Goal: Transaction & Acquisition: Purchase product/service

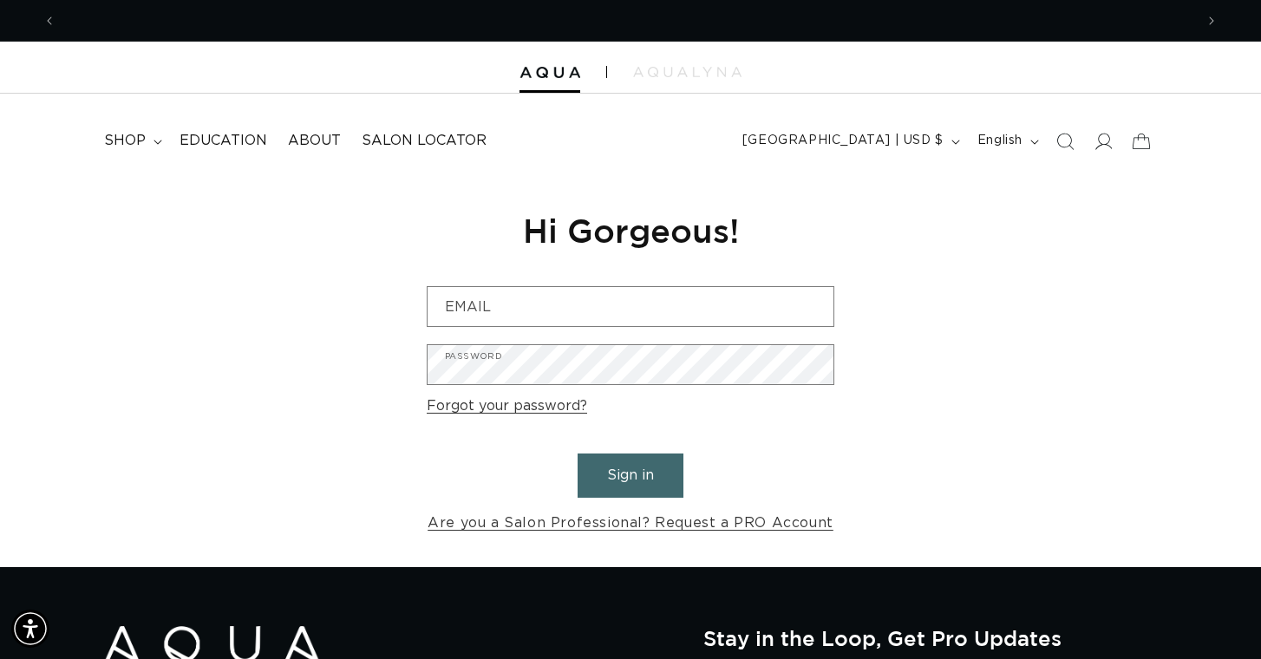
scroll to position [0, 1138]
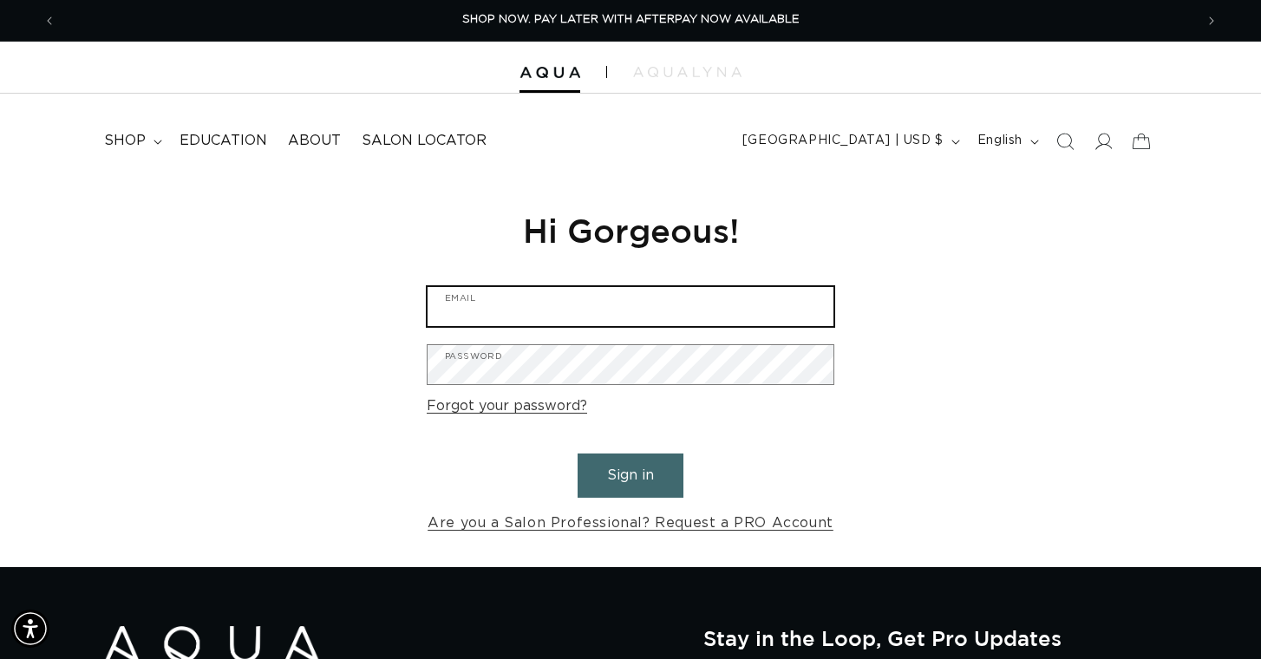
type input "sarah.burns@rocketmail.com"
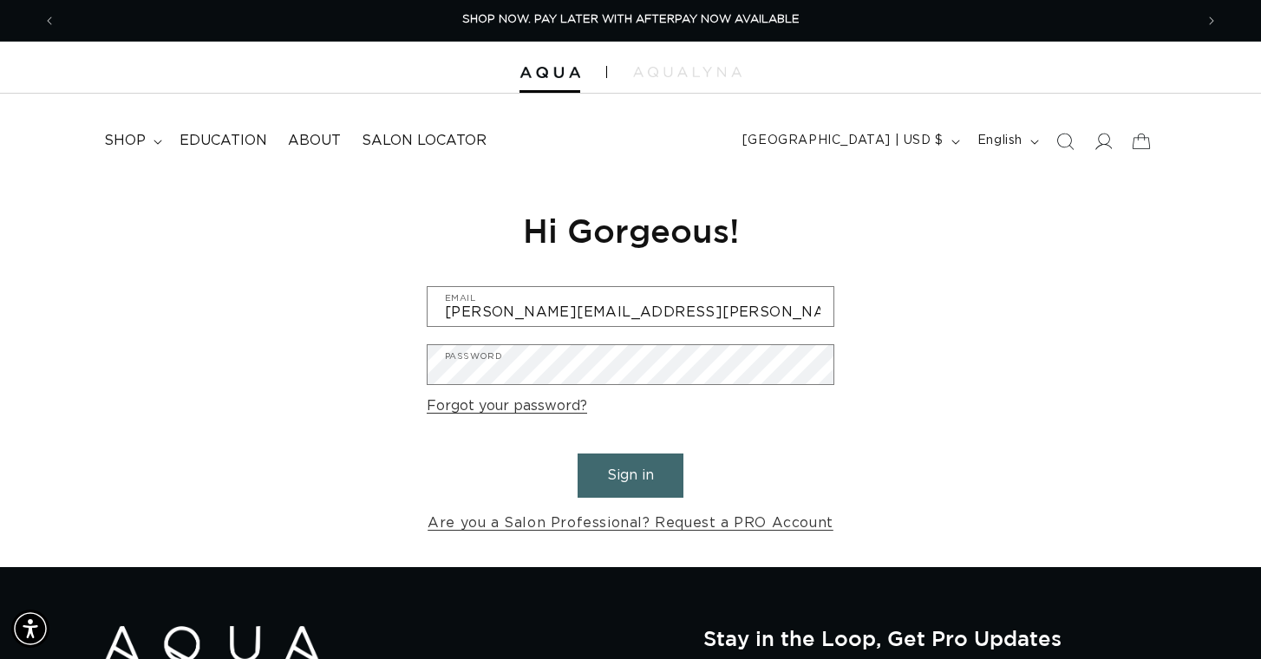
click at [617, 470] on button "Sign in" at bounding box center [630, 475] width 106 height 44
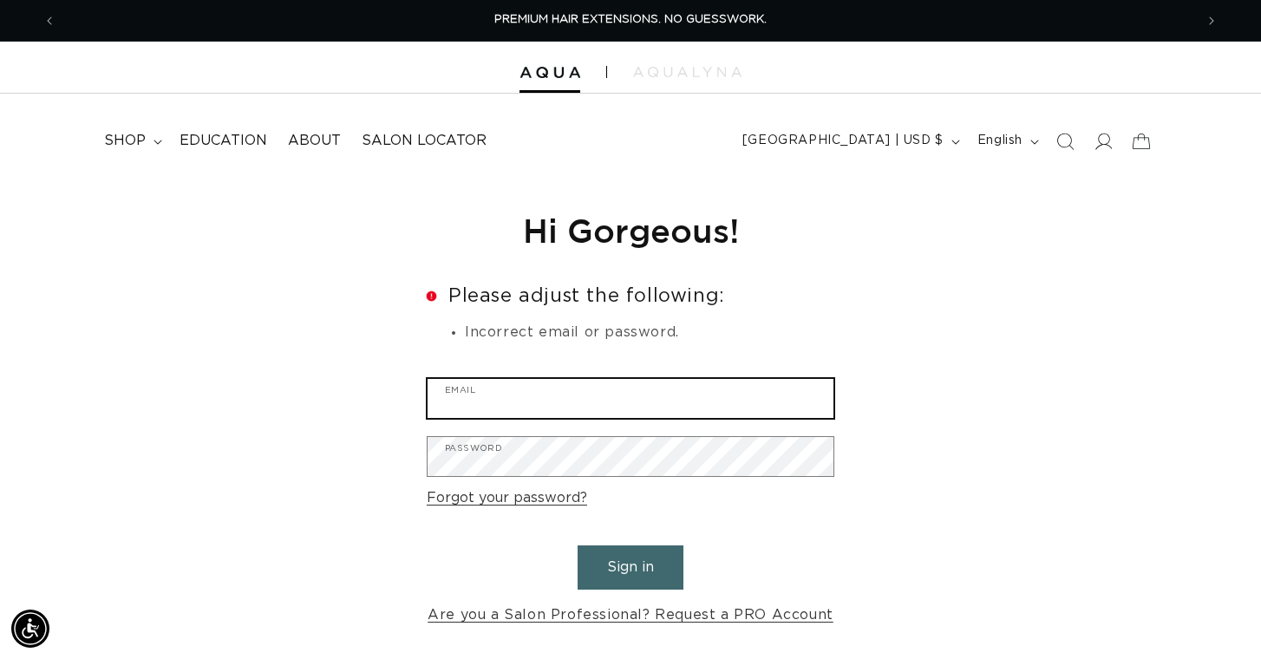
type input "sarah.burns@rocketmail.com"
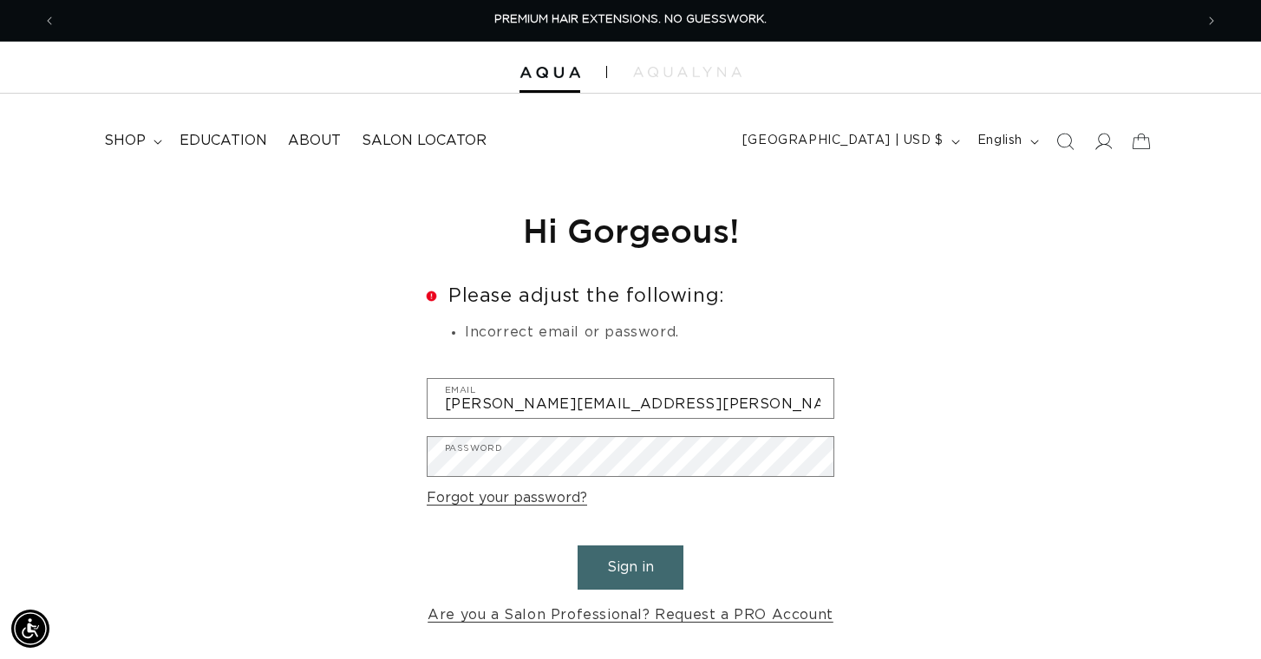
click at [627, 548] on button "Sign in" at bounding box center [630, 567] width 106 height 44
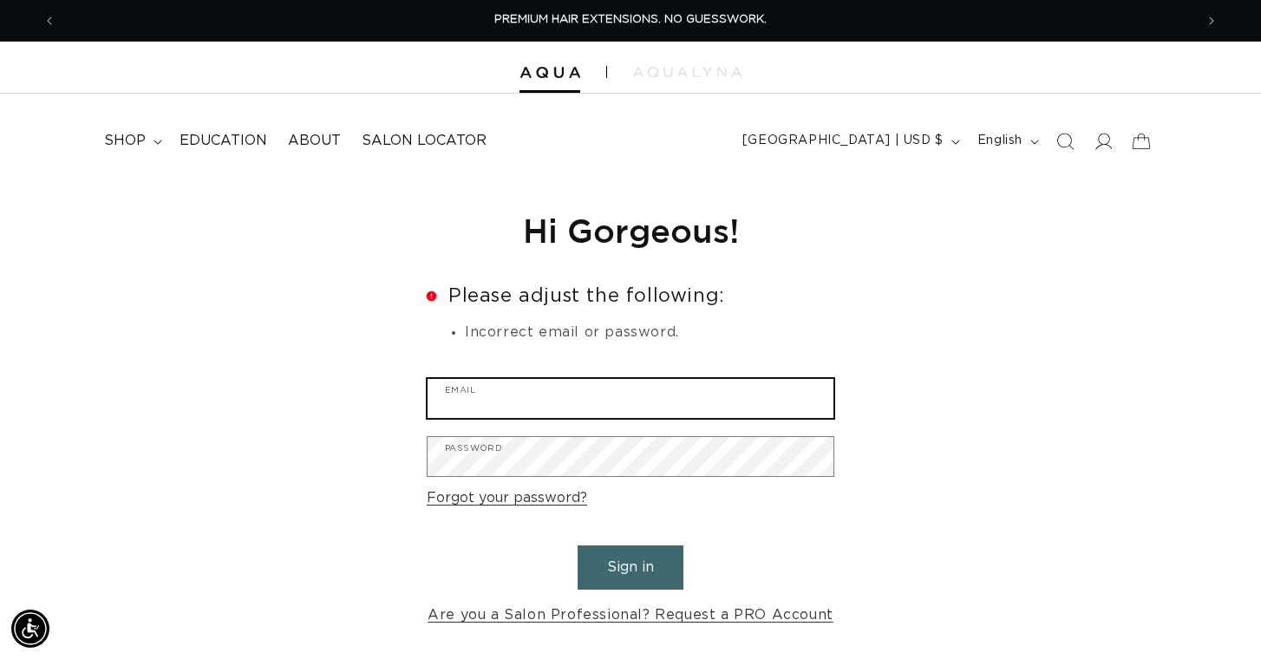
type input "sarah.burns@rocketmail.com"
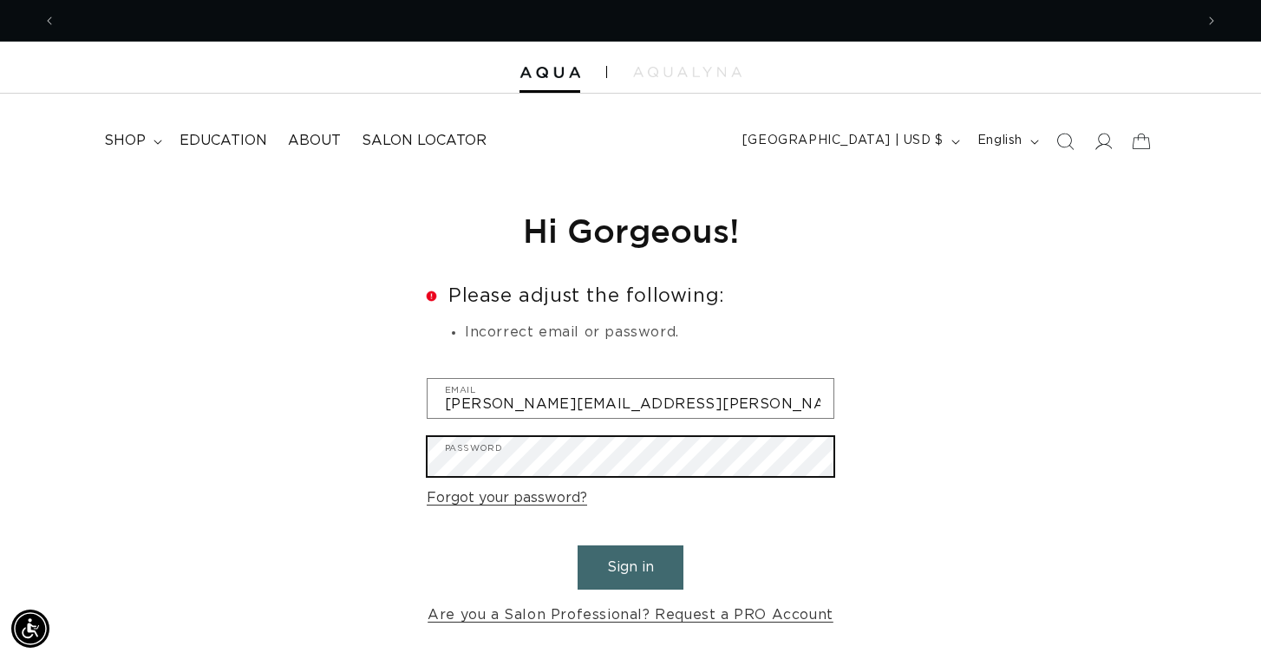
scroll to position [0, 1138]
click at [630, 564] on button "Sign in" at bounding box center [630, 567] width 106 height 44
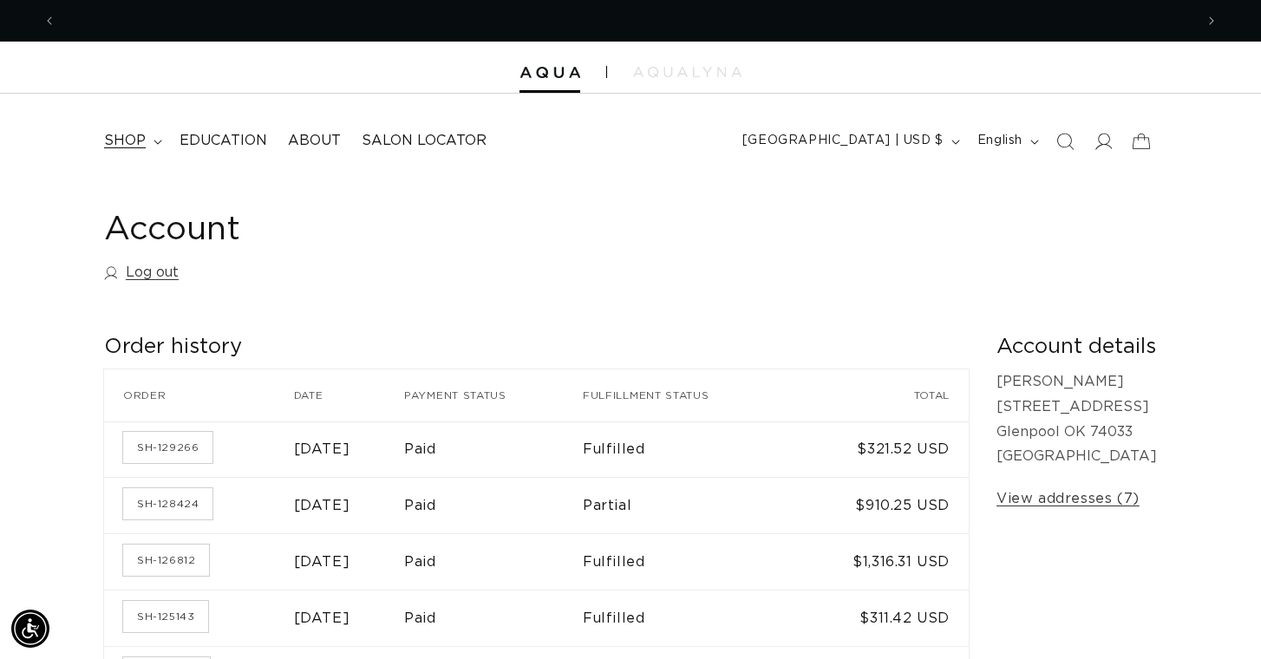
scroll to position [0, 1138]
click at [136, 147] on span "shop" at bounding box center [125, 141] width 42 height 18
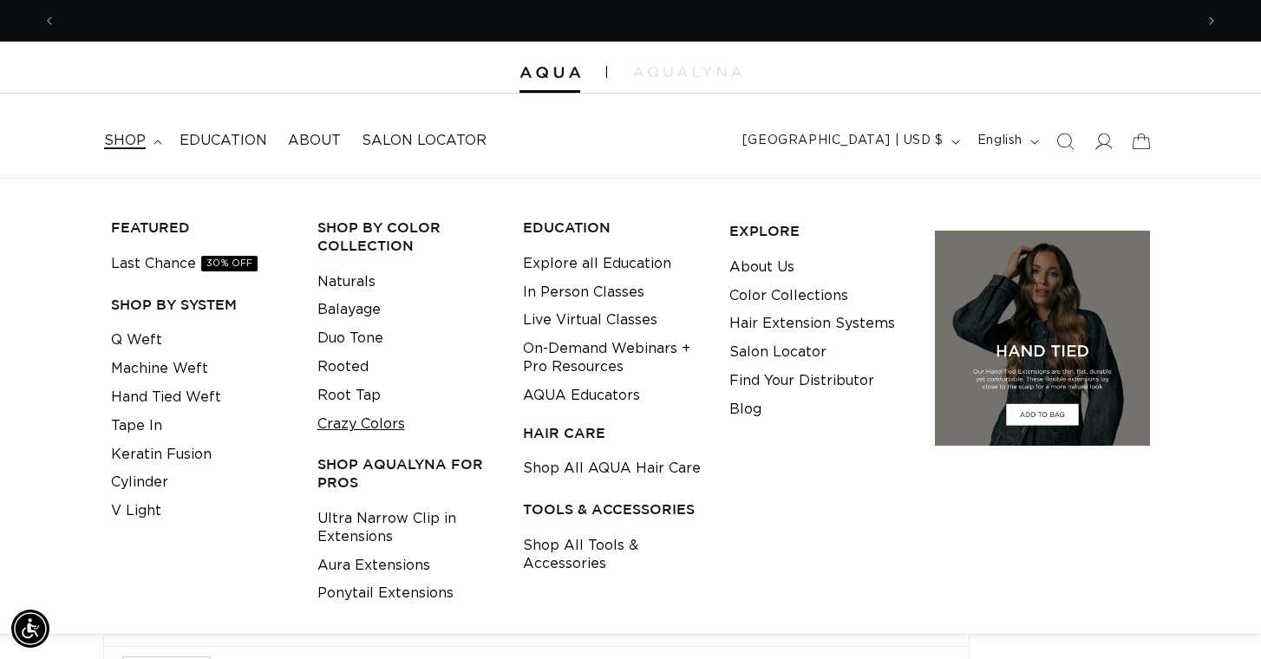
scroll to position [0, 2275]
click at [147, 415] on link "Tape In" at bounding box center [136, 426] width 51 height 29
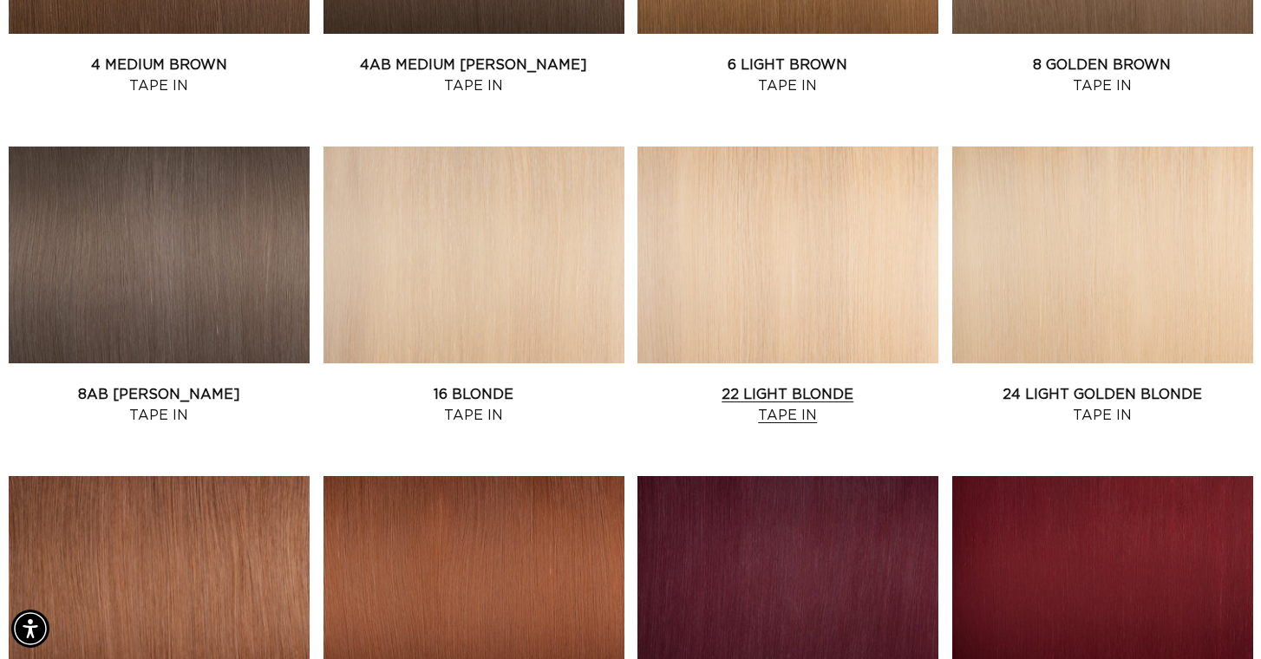
scroll to position [1229, 0]
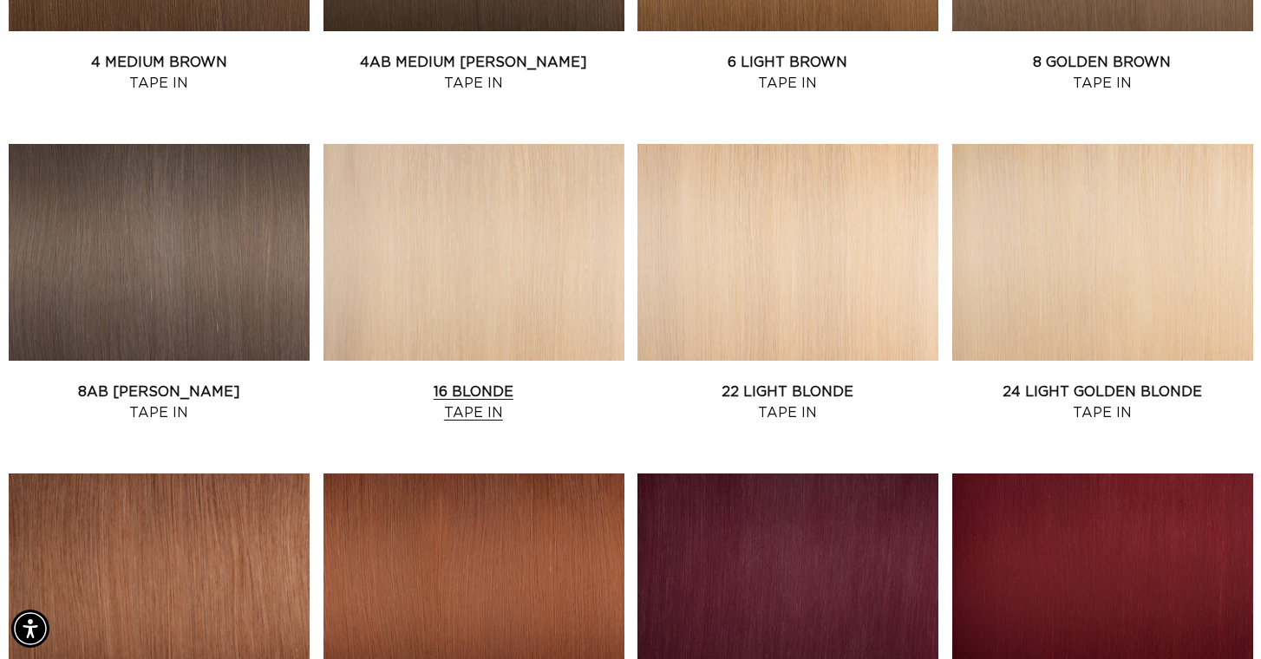
click at [555, 382] on link "16 Blonde Tape In" at bounding box center [473, 403] width 301 height 42
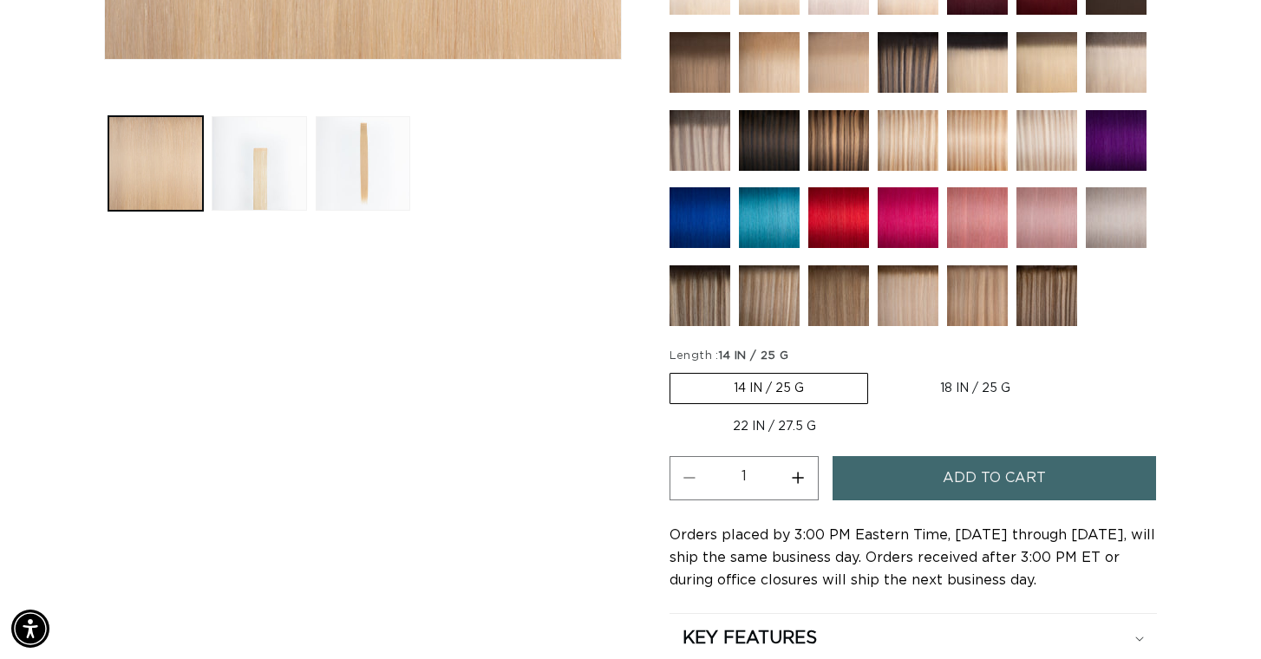
scroll to position [0, 1138]
click at [955, 381] on label "18 IN / 25 G Variant sold out or unavailable" at bounding box center [975, 388] width 197 height 29
click at [878, 370] on input "18 IN / 25 G Variant sold out or unavailable" at bounding box center [877, 369] width 1 height 1
radio input "true"
click at [986, 477] on span "Add to cart" at bounding box center [994, 478] width 103 height 44
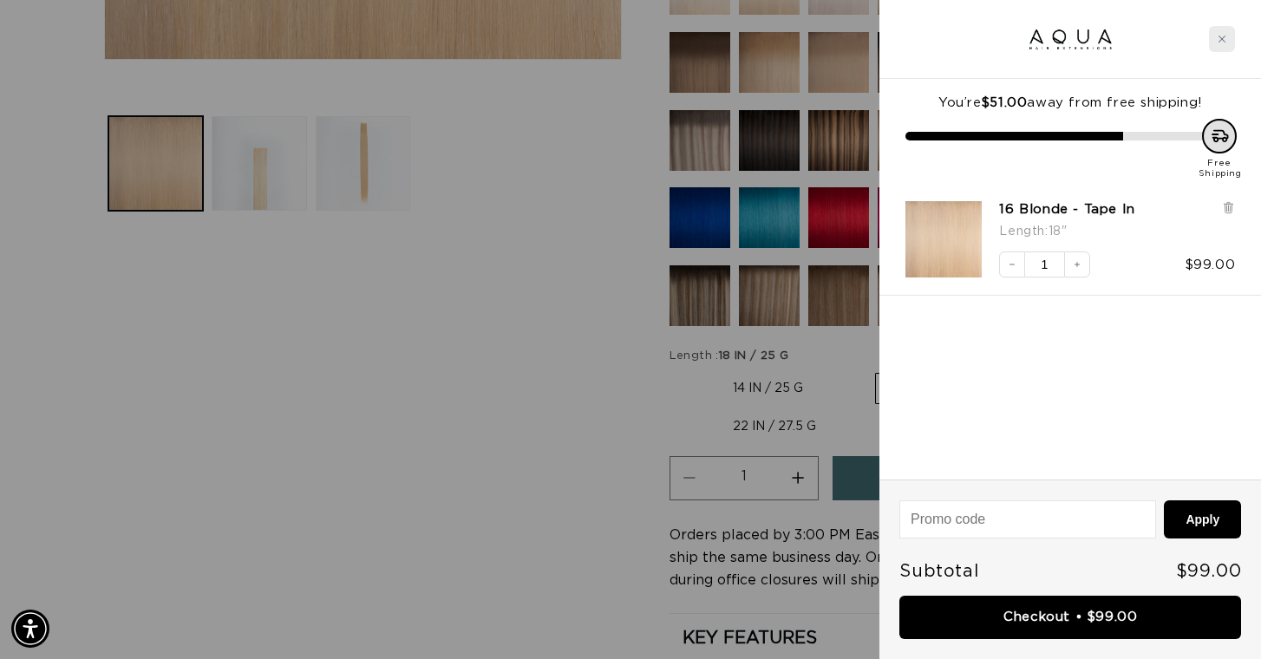
scroll to position [0, 2275]
click at [1217, 42] on icon "Close cart" at bounding box center [1221, 39] width 9 height 9
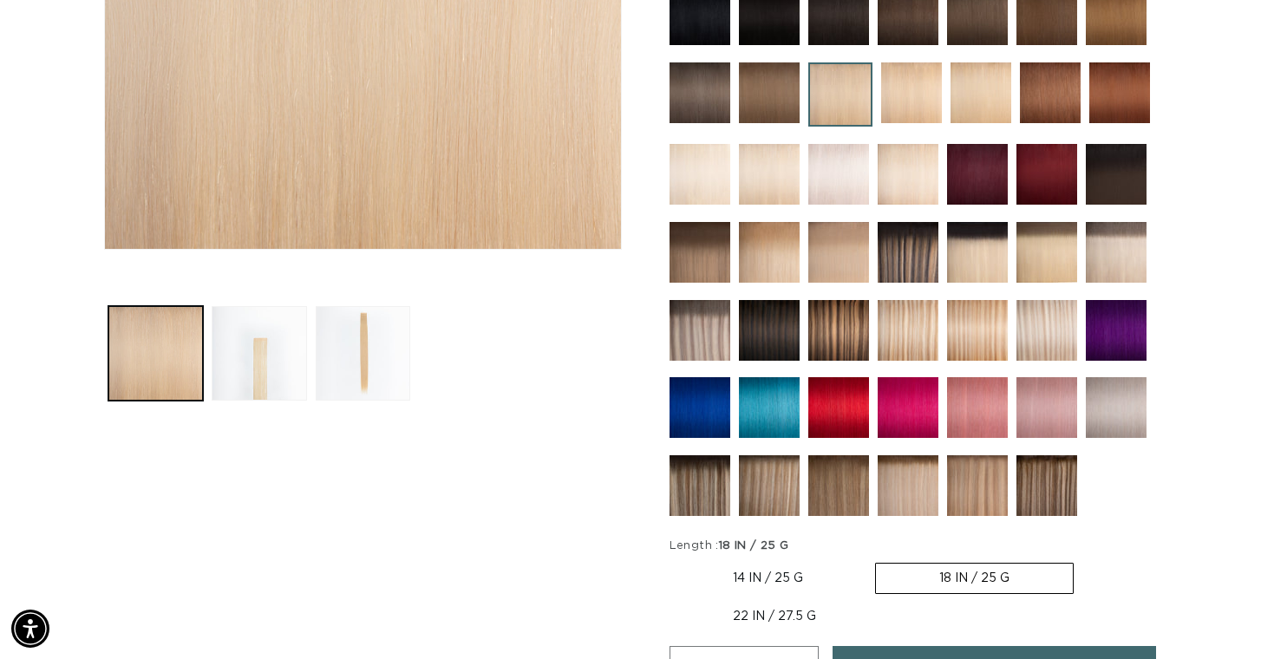
scroll to position [466, 0]
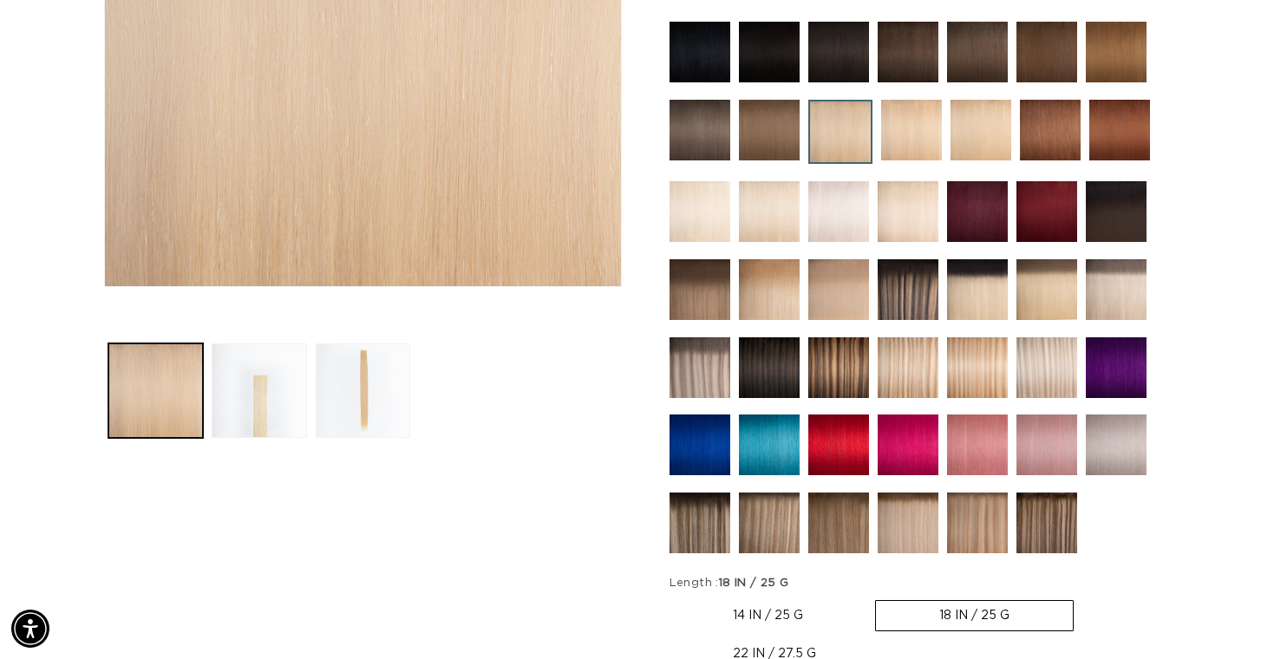
click at [937, 129] on img at bounding box center [911, 130] width 61 height 61
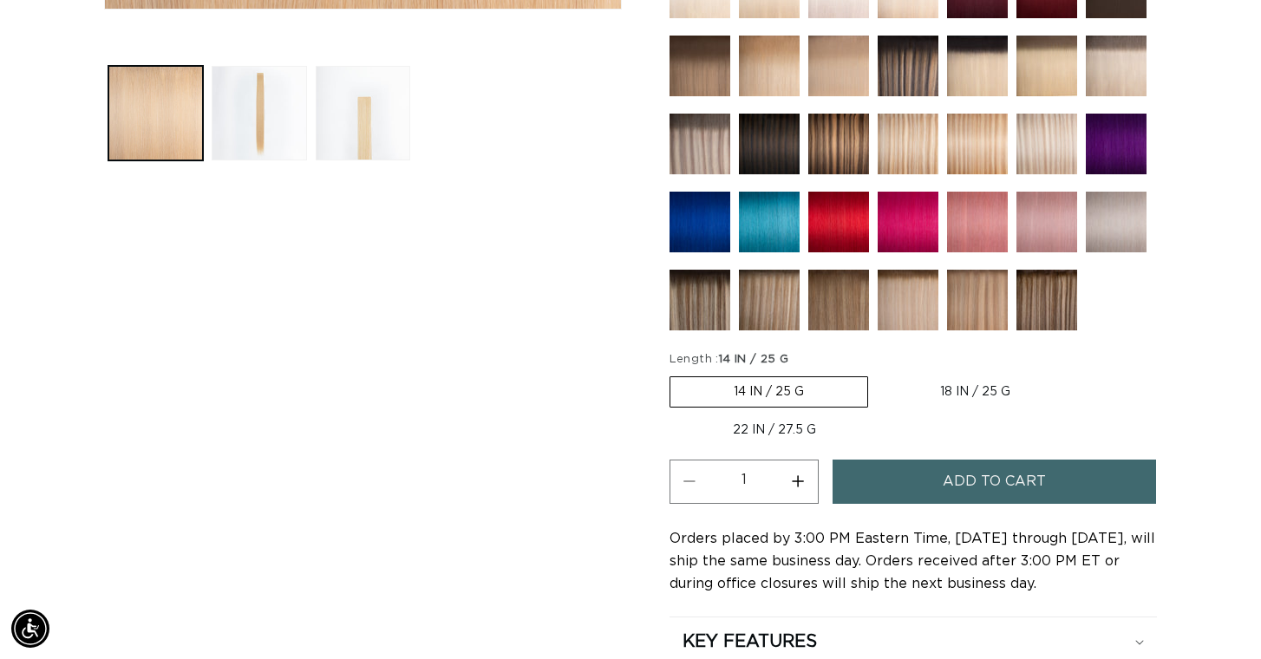
scroll to position [951, 0]
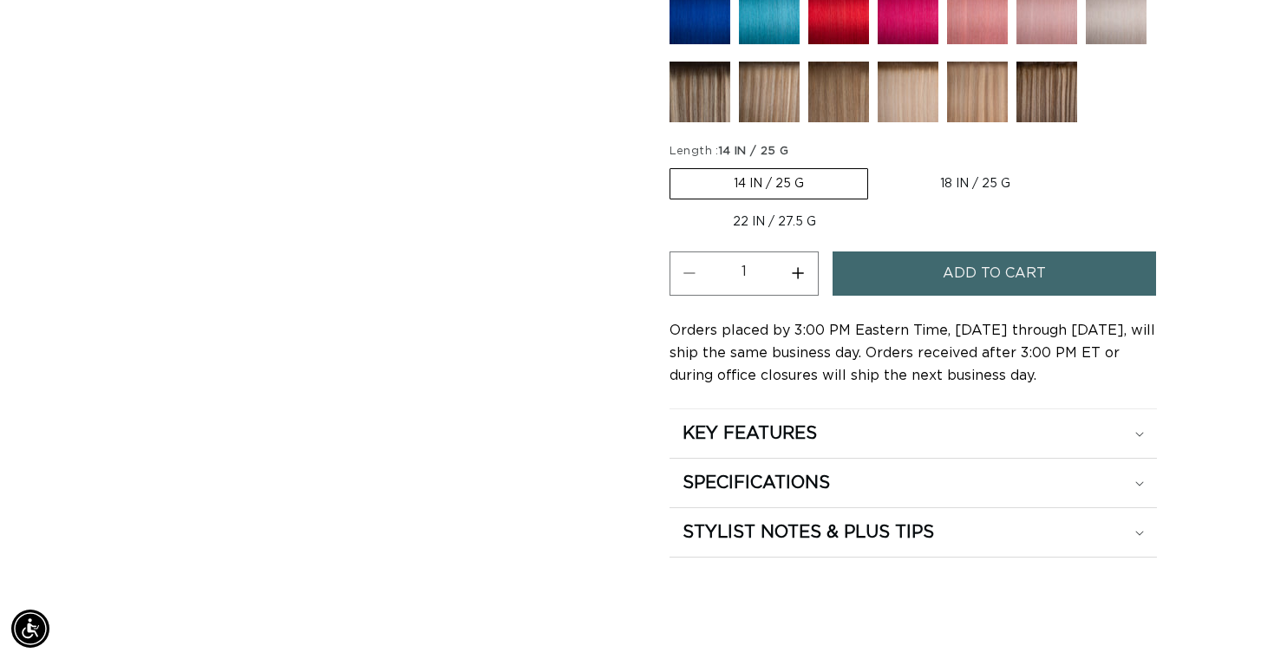
click at [953, 179] on label "18 IN / 25 G Variant sold out or unavailable" at bounding box center [975, 183] width 197 height 29
click at [878, 166] on input "18 IN / 25 G Variant sold out or unavailable" at bounding box center [877, 165] width 1 height 1
radio input "true"
click at [953, 271] on span "Add to cart" at bounding box center [994, 273] width 103 height 44
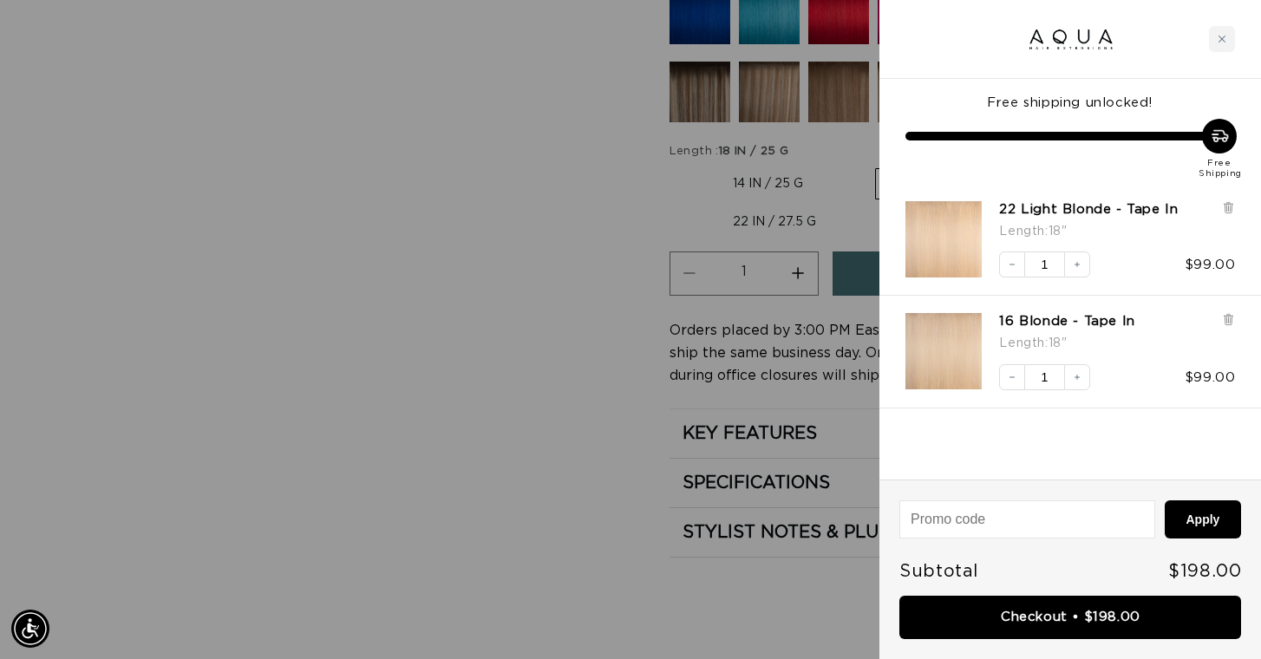
scroll to position [0, 2275]
click at [551, 421] on div at bounding box center [630, 329] width 1261 height 659
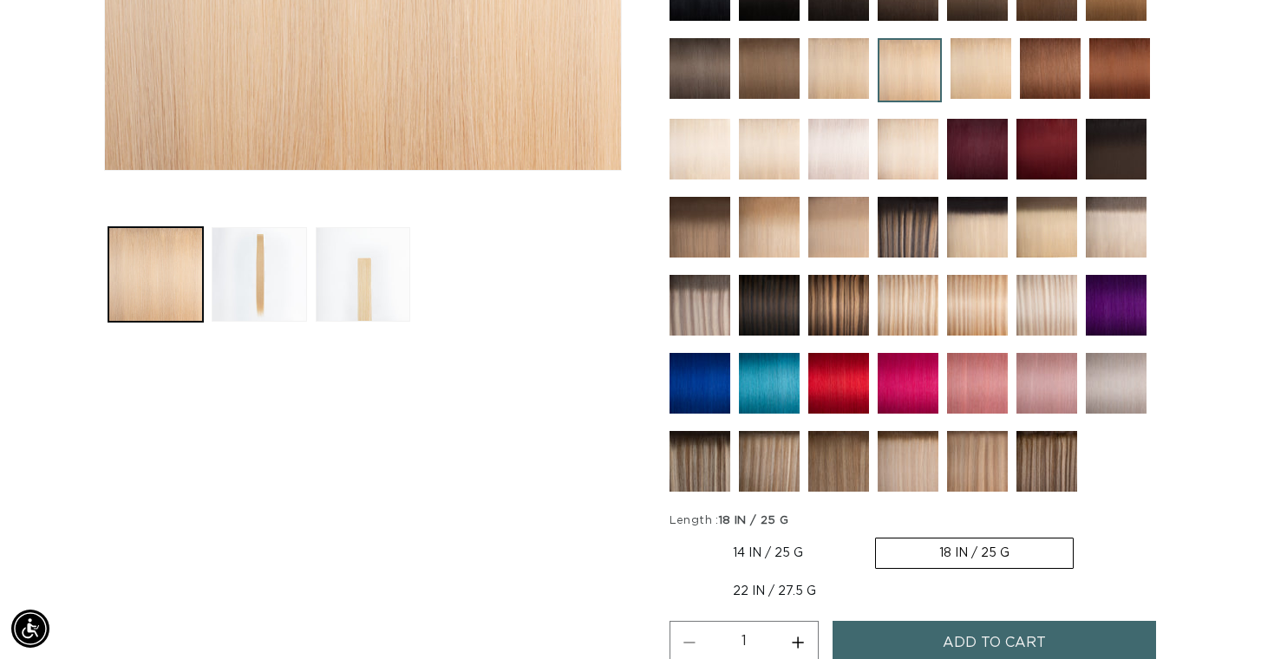
scroll to position [0, 0]
click at [981, 55] on img at bounding box center [980, 68] width 61 height 61
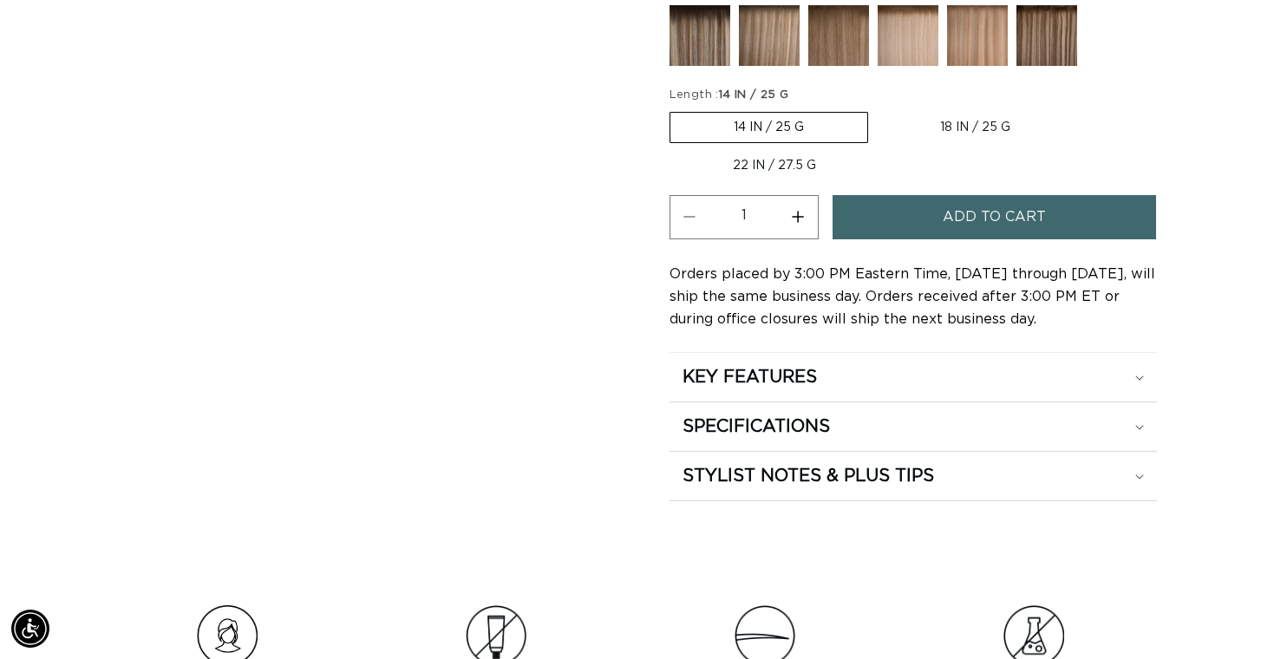
scroll to position [979, 0]
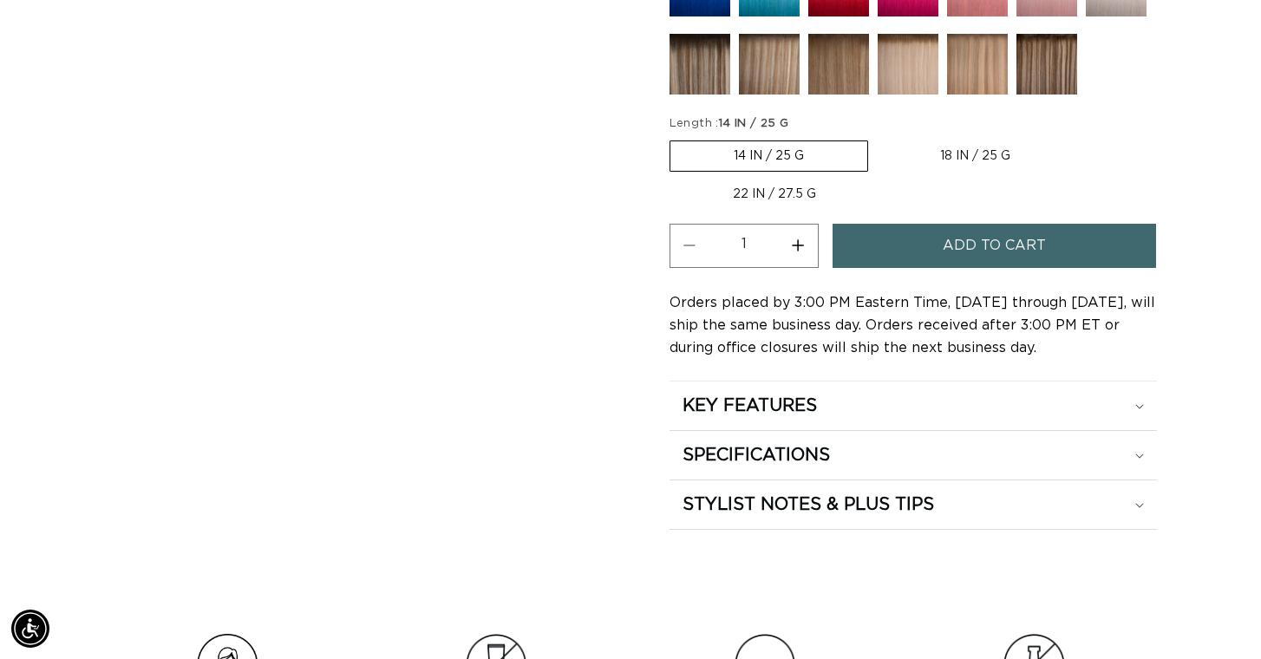
click at [971, 145] on label "18 IN / 25 G Variant sold out or unavailable" at bounding box center [975, 155] width 197 height 29
click at [878, 138] on input "18 IN / 25 G Variant sold out or unavailable" at bounding box center [877, 137] width 1 height 1
radio input "true"
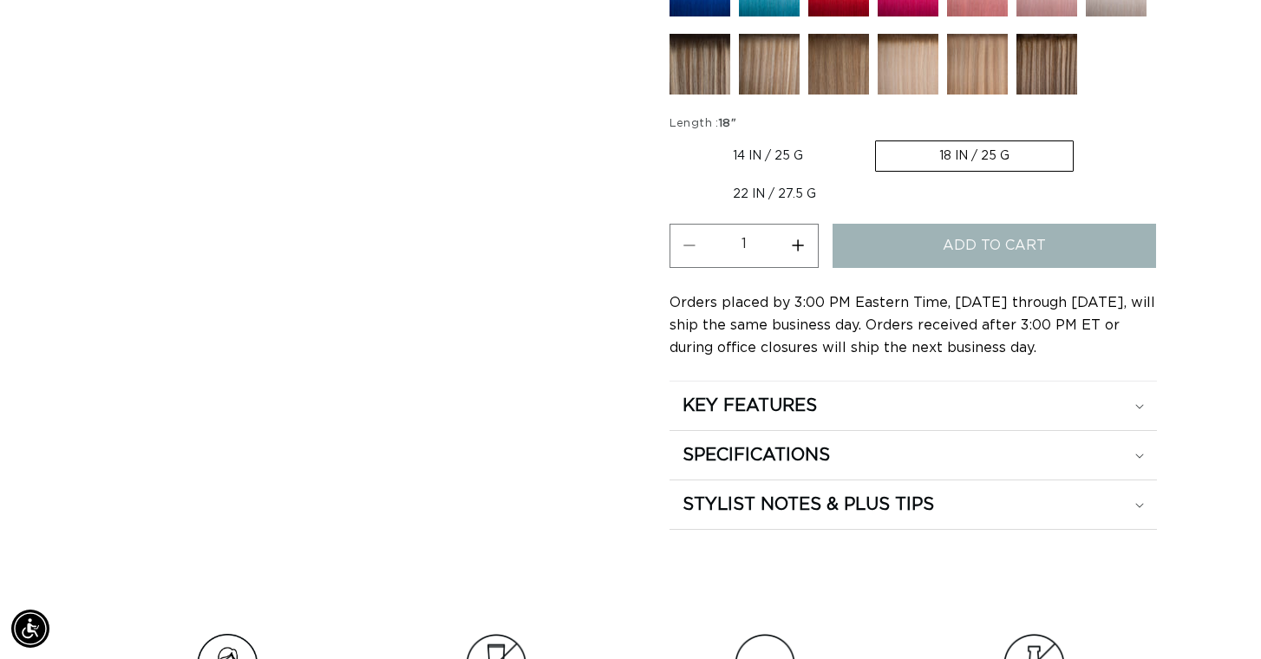
scroll to position [0, 1138]
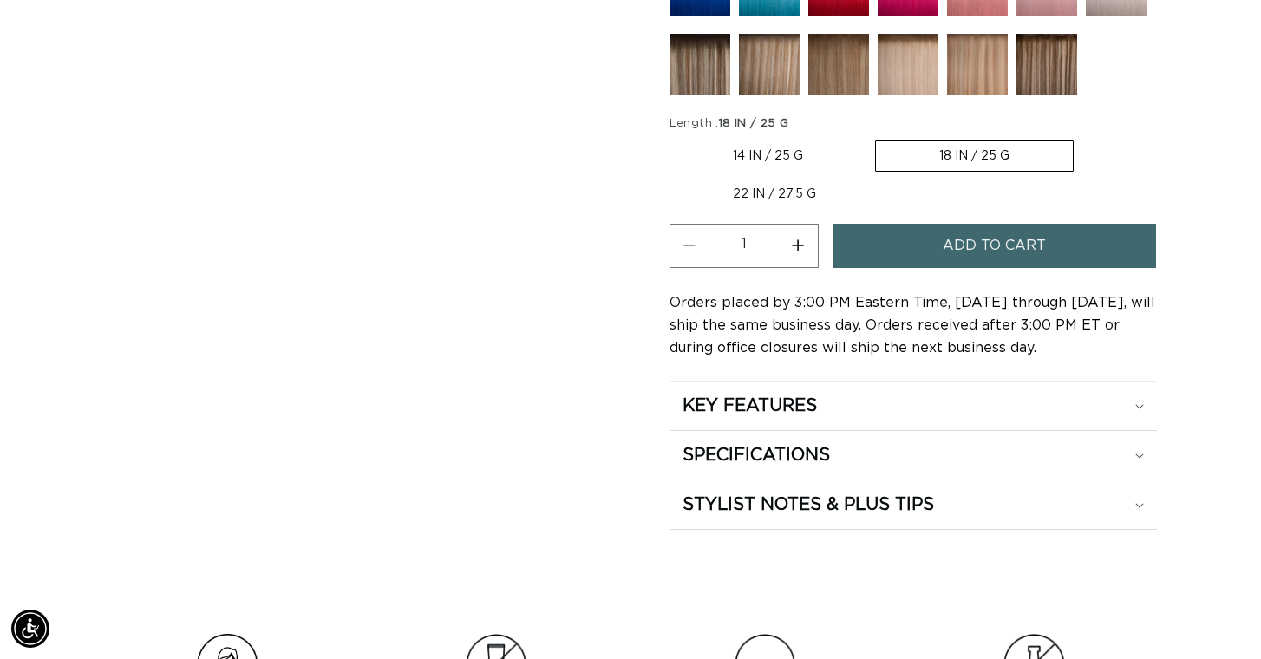
click at [974, 251] on span "Add to cart" at bounding box center [994, 246] width 103 height 44
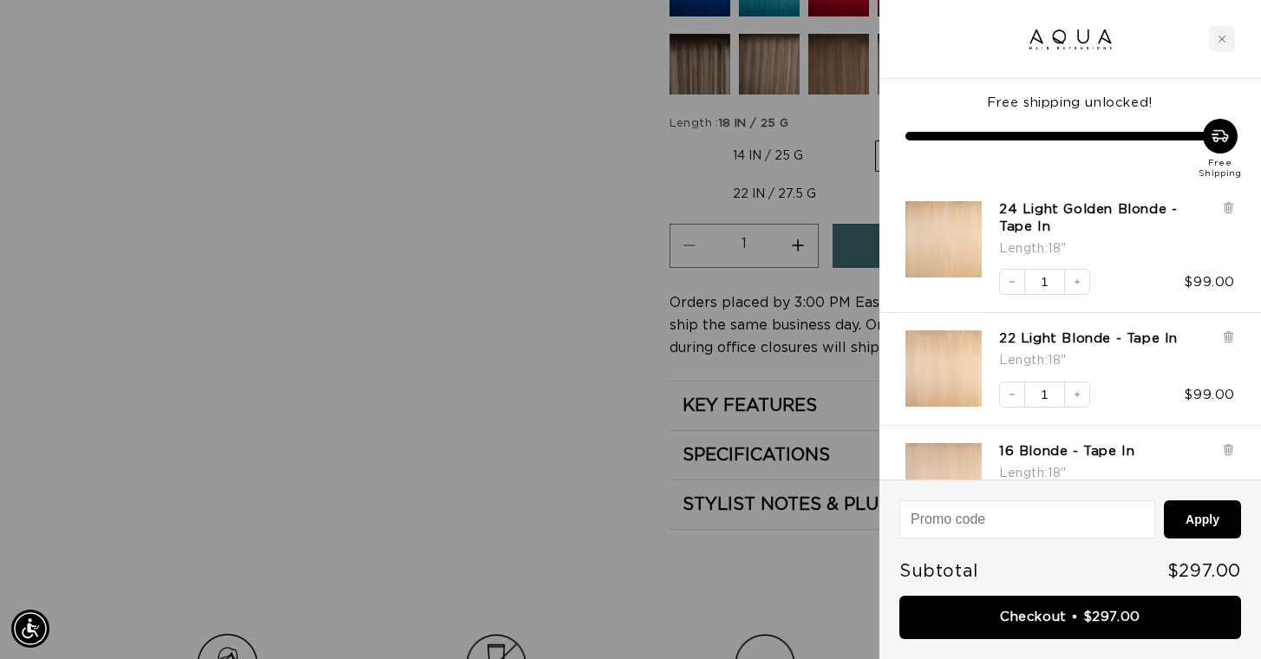
click at [538, 409] on div at bounding box center [630, 329] width 1261 height 659
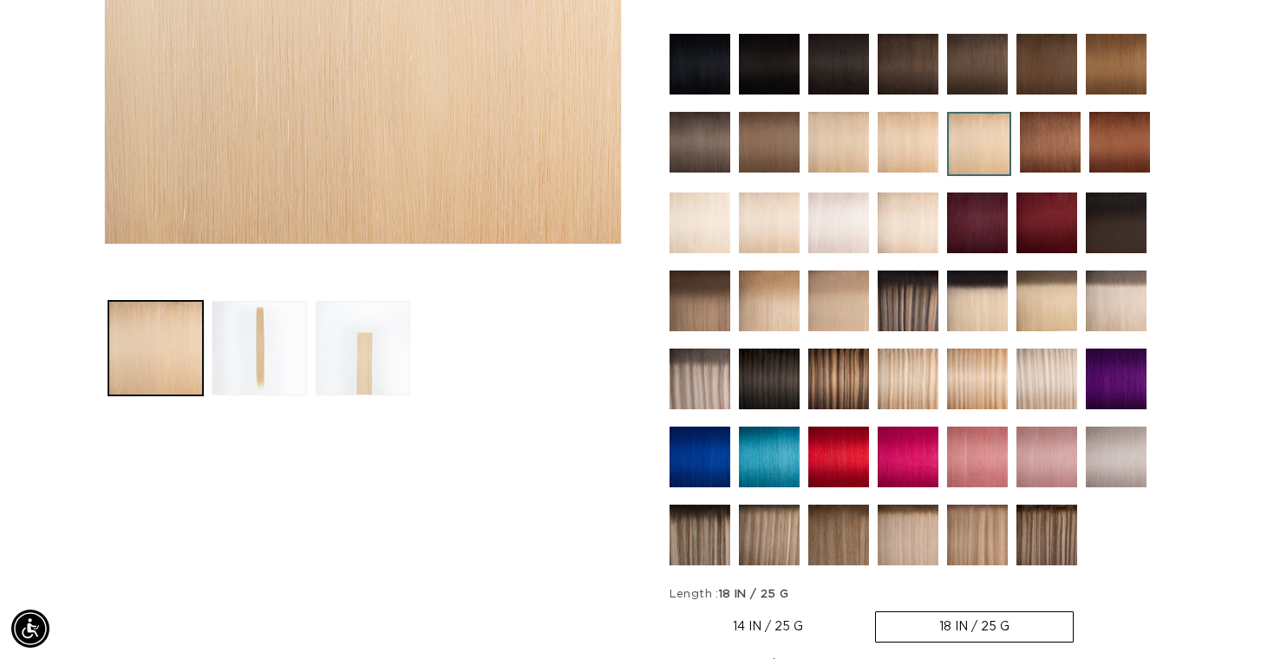
scroll to position [0, 2275]
click at [765, 297] on img at bounding box center [769, 301] width 61 height 61
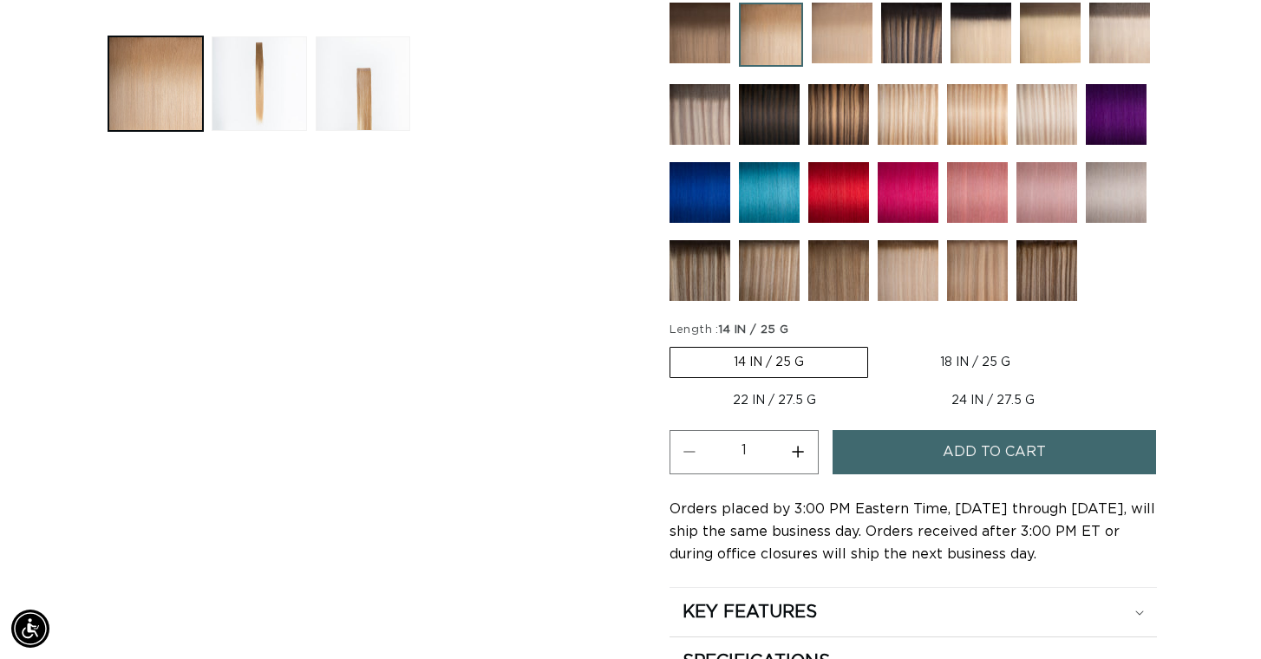
scroll to position [0, 1138]
click at [987, 357] on label "18 IN / 25 G Variant sold out or unavailable" at bounding box center [975, 362] width 197 height 29
click at [878, 344] on input "18 IN / 25 G Variant sold out or unavailable" at bounding box center [877, 343] width 1 height 1
radio input "true"
click at [800, 440] on button "Increase quantity for 8/24 Balayage - Tape In" at bounding box center [798, 452] width 39 height 44
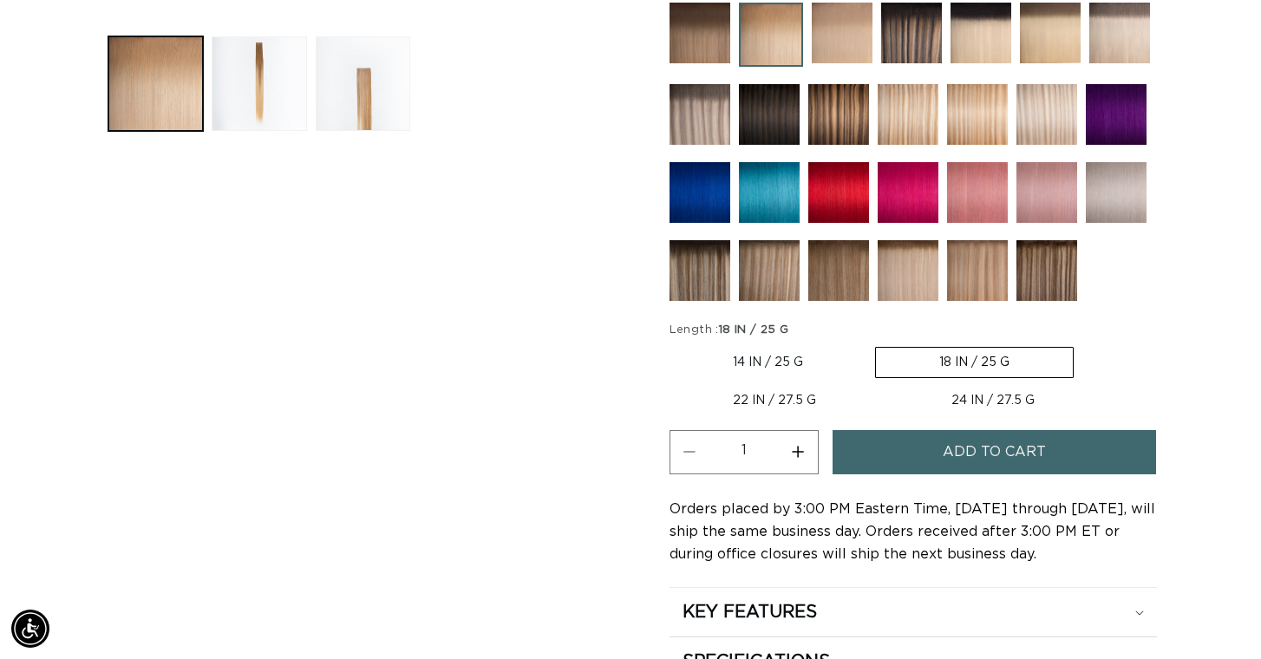
type input "2"
click at [912, 453] on button "Add to cart" at bounding box center [993, 452] width 323 height 44
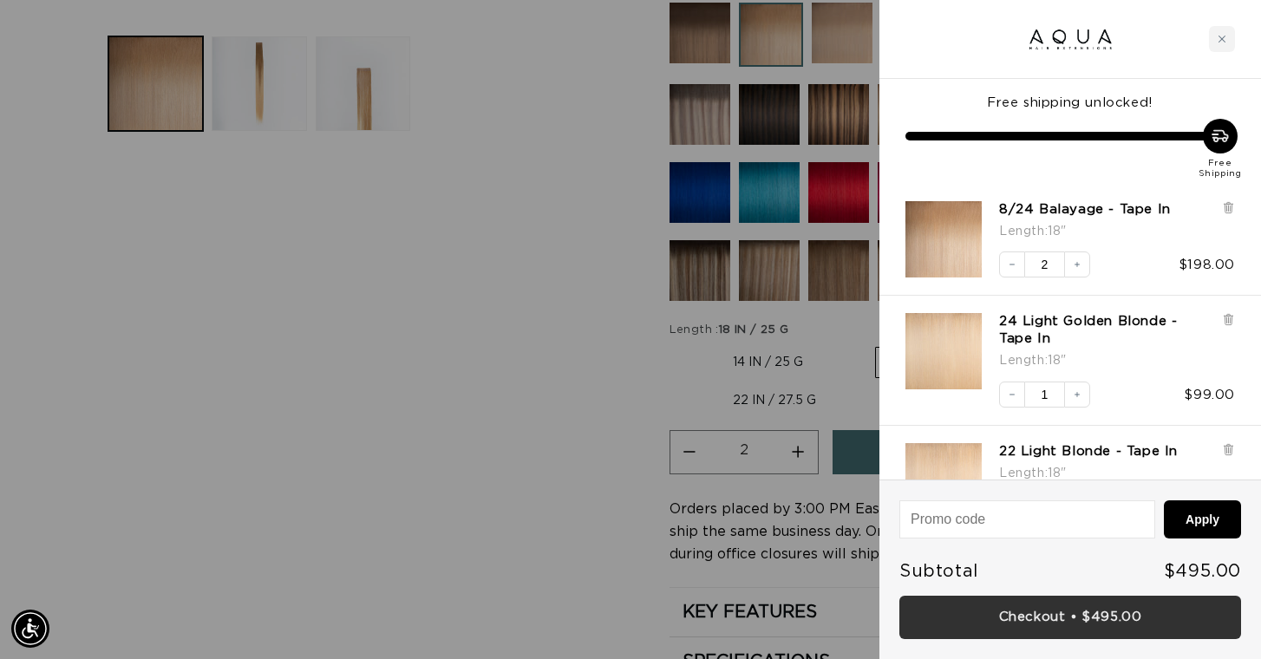
scroll to position [0, 2275]
click at [1078, 605] on link "Checkout • $495.00" at bounding box center [1070, 618] width 342 height 44
